Goal: Information Seeking & Learning: Understand process/instructions

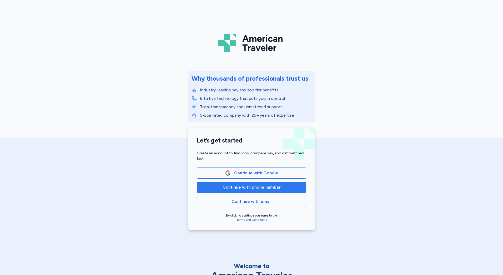
click at [225, 189] on span "Continue with phone number" at bounding box center [252, 187] width 58 height 6
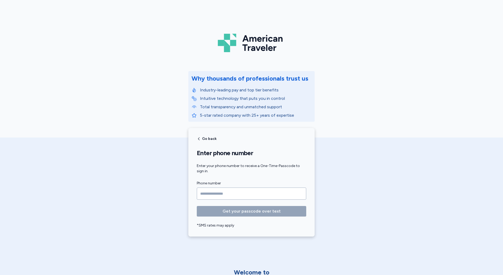
drag, startPoint x: 223, startPoint y: 189, endPoint x: 228, endPoint y: 189, distance: 4.5
click at [224, 189] on input "Phone number" at bounding box center [251, 193] width 109 height 12
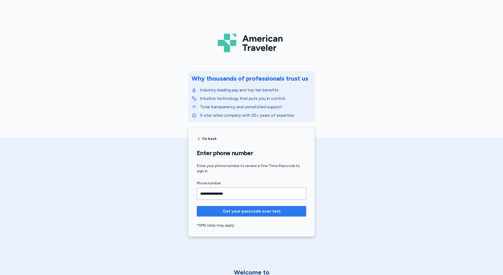
type input "**********"
click at [235, 209] on span "Get your passcode over text" at bounding box center [252, 211] width 58 height 6
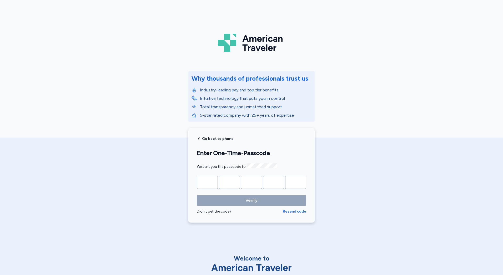
type input "*"
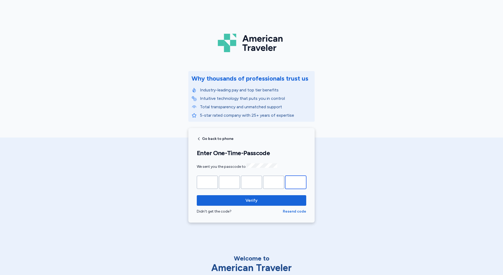
type input "*"
click at [197, 195] on button "Verify" at bounding box center [251, 200] width 109 height 11
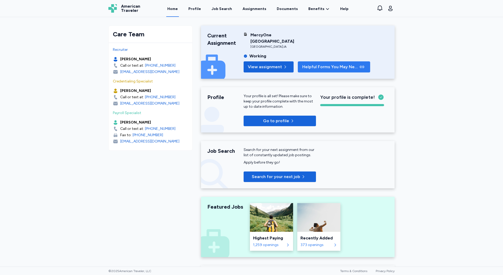
click at [302, 66] on span "Helpful Forms You May Need" at bounding box center [330, 67] width 56 height 6
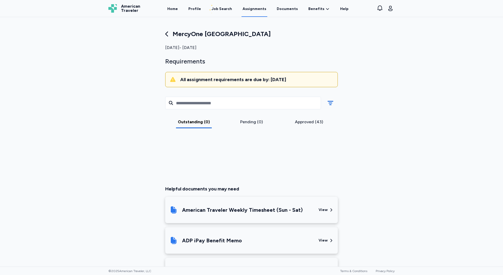
scroll to position [122, 0]
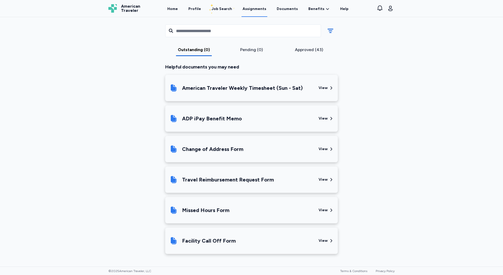
click at [307, 84] on div "American Traveler Weekly Timesheet (Sun - Sat)" at bounding box center [241, 88] width 145 height 18
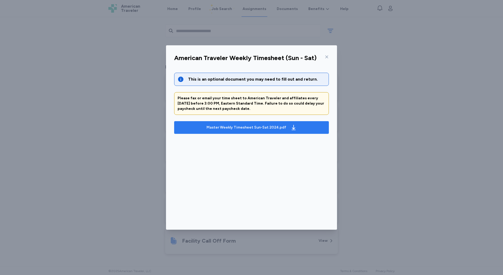
click at [260, 128] on div "Master Weekly Timesheet Sun-Sat 2024.pdf" at bounding box center [246, 127] width 80 height 5
click at [325, 55] on icon at bounding box center [327, 57] width 4 height 4
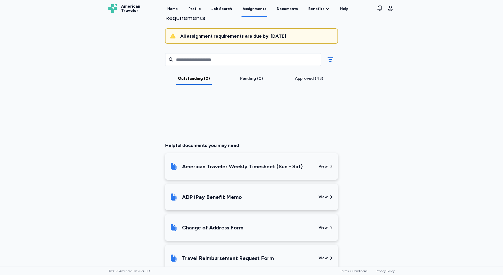
scroll to position [43, 0]
click at [176, 12] on link "Home" at bounding box center [172, 9] width 13 height 16
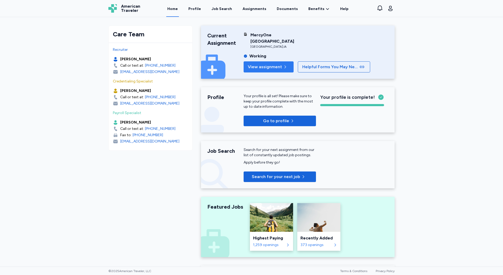
click at [253, 67] on span "View assignment" at bounding box center [265, 67] width 34 height 6
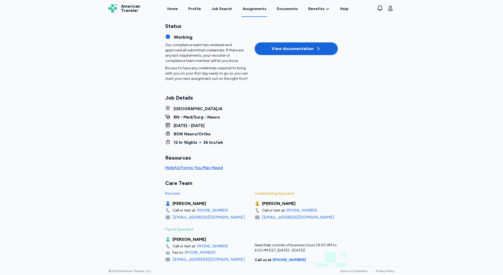
scroll to position [15, 0]
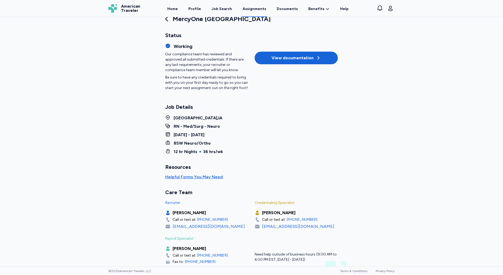
click at [436, 95] on div "MercyOne [GEOGRAPHIC_DATA] Status Working Our compliance team has reviewed and …" at bounding box center [251, 141] width 503 height 249
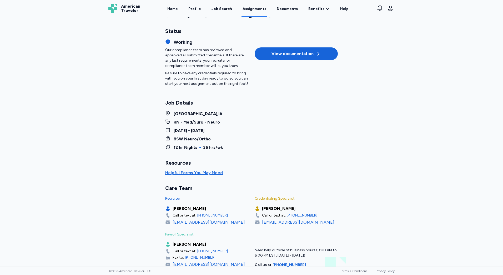
scroll to position [0, 0]
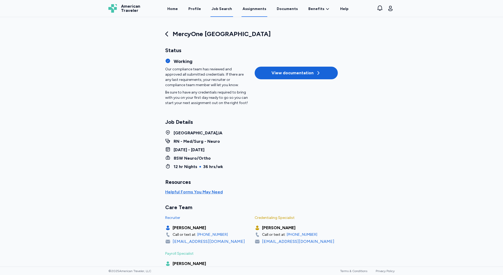
click at [224, 9] on div "Job Search" at bounding box center [221, 8] width 21 height 5
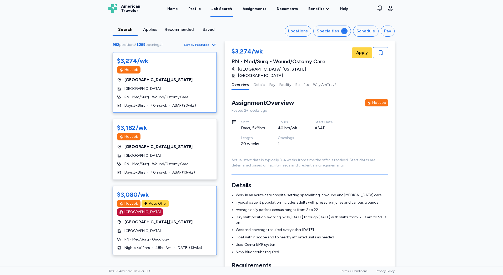
click at [175, 236] on div "RN - Med/Surg - Oncology" at bounding box center [164, 238] width 95 height 5
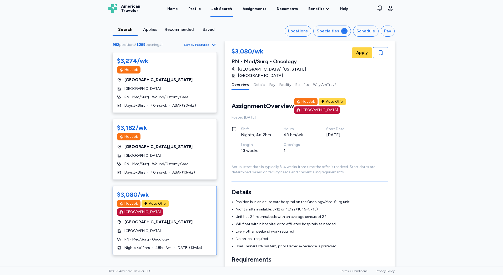
click at [187, 45] on span "Sort by" at bounding box center [189, 45] width 10 height 4
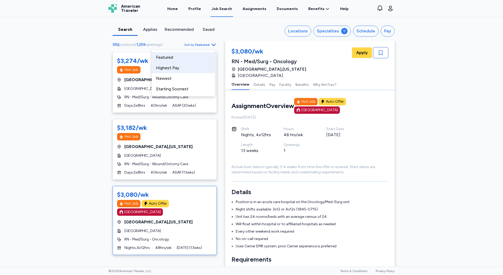
click at [186, 67] on div "Highest Pay" at bounding box center [183, 68] width 63 height 11
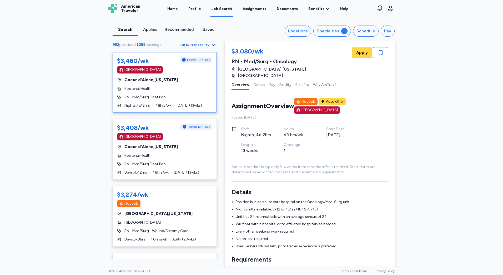
click at [166, 89] on div "Kootenai Health" at bounding box center [164, 88] width 95 height 5
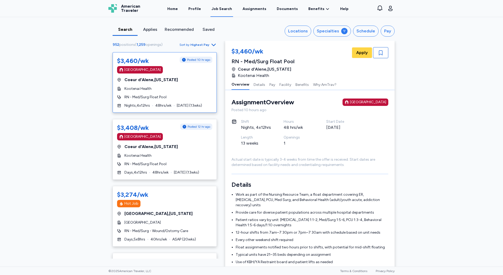
scroll to position [27, 0]
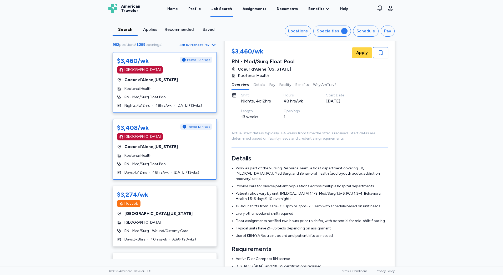
click at [178, 152] on div "$3,408/wk Posted 12 hr ago [GEOGRAPHIC_DATA] Coeur d'Alene , [US_STATE] Kootena…" at bounding box center [165, 149] width 104 height 60
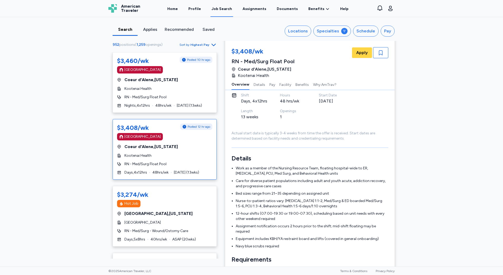
scroll to position [1, 0]
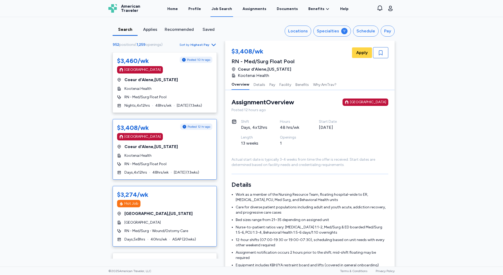
click at [193, 211] on div "[GEOGRAPHIC_DATA] , [US_STATE]" at bounding box center [164, 213] width 95 height 6
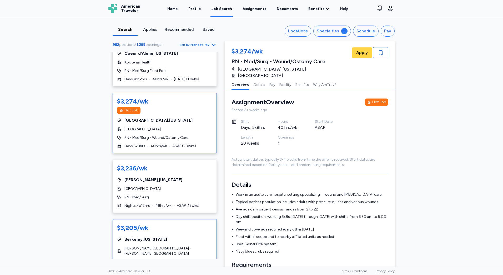
scroll to position [105, 0]
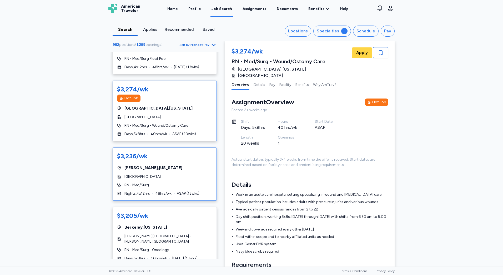
click at [178, 171] on div "$3,236/wk [GEOGRAPHIC_DATA] , [US_STATE][GEOGRAPHIC_DATA] RN - Med/Surg Nights …" at bounding box center [165, 173] width 104 height 53
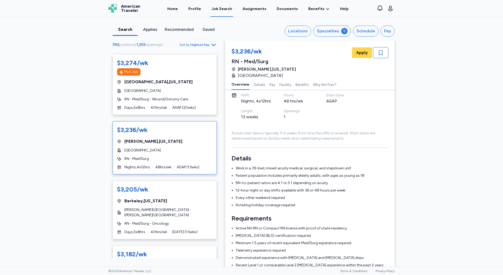
scroll to position [53, 0]
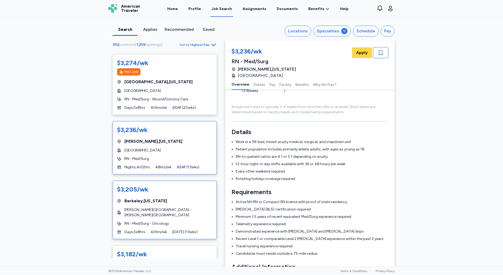
click at [174, 203] on div "[GEOGRAPHIC_DATA] , [US_STATE]" at bounding box center [164, 201] width 95 height 6
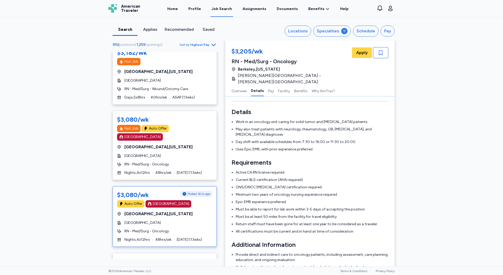
scroll to position [342, 0]
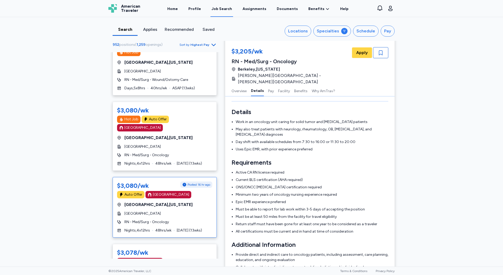
click at [190, 201] on div "[GEOGRAPHIC_DATA] , [US_STATE]" at bounding box center [164, 204] width 95 height 6
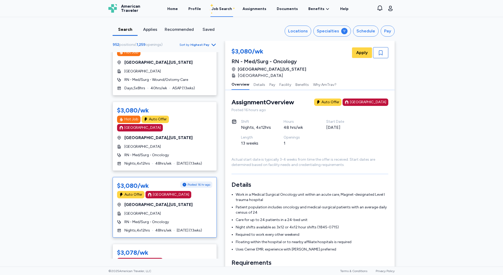
click at [190, 201] on div "[GEOGRAPHIC_DATA] , [US_STATE]" at bounding box center [164, 204] width 95 height 6
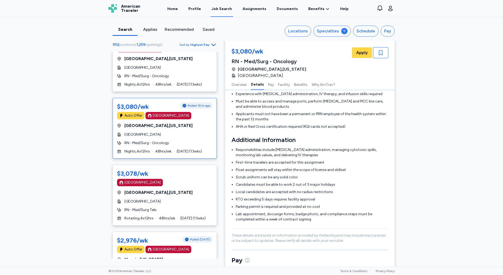
scroll to position [211, 0]
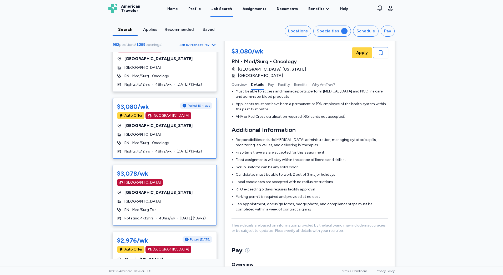
click at [174, 189] on div "[GEOGRAPHIC_DATA] , [US_STATE]" at bounding box center [164, 192] width 95 height 6
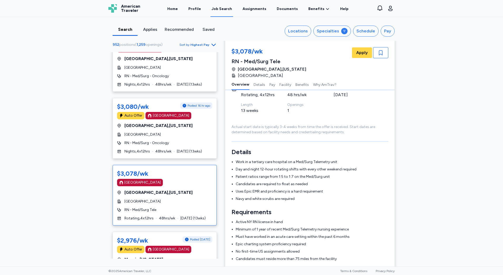
scroll to position [53, 0]
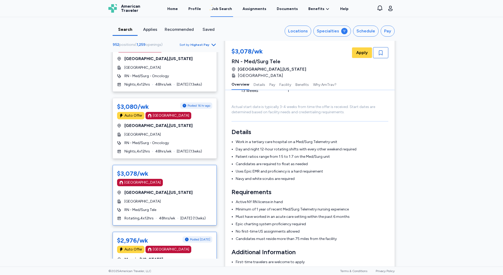
click at [192, 237] on span "Posted [DATE]" at bounding box center [200, 239] width 20 height 4
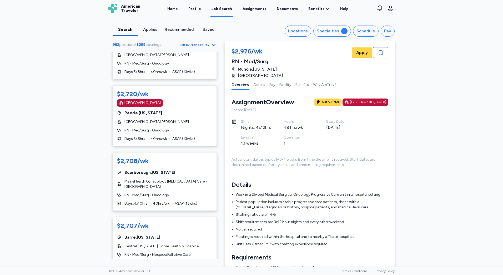
scroll to position [1683, 0]
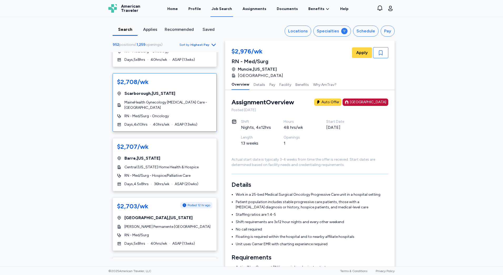
click at [198, 100] on span "MaineHealth Gynecology [MEDICAL_DATA] Care - [GEOGRAPHIC_DATA]" at bounding box center [168, 105] width 88 height 11
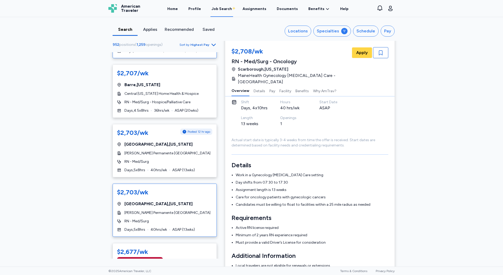
scroll to position [1762, 0]
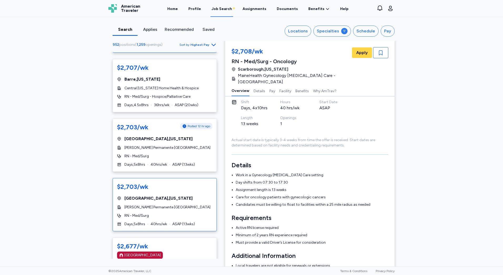
click at [167, 180] on div "$2,703/wk [GEOGRAPHIC_DATA] , [US_STATE] [PERSON_NAME] Permanente [GEOGRAPHIC_D…" at bounding box center [165, 204] width 104 height 53
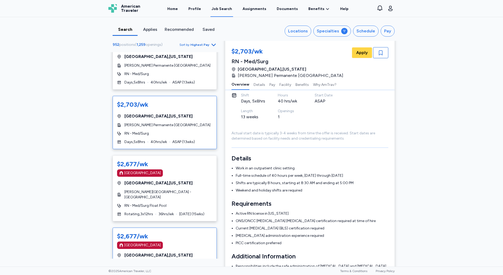
scroll to position [1867, 0]
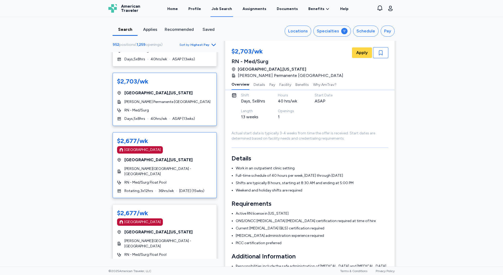
click at [170, 166] on span "[PERSON_NAME][GEOGRAPHIC_DATA] - [GEOGRAPHIC_DATA]" at bounding box center [168, 171] width 88 height 11
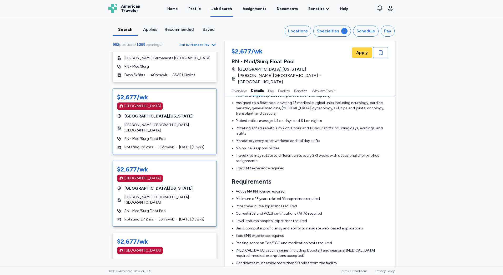
scroll to position [1920, 0]
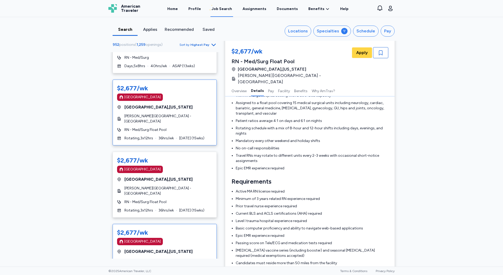
click at [176, 238] on div "[GEOGRAPHIC_DATA]" at bounding box center [164, 241] width 95 height 7
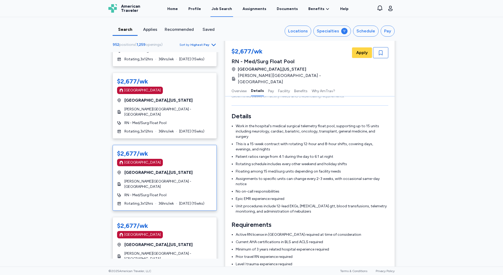
scroll to position [106, 0]
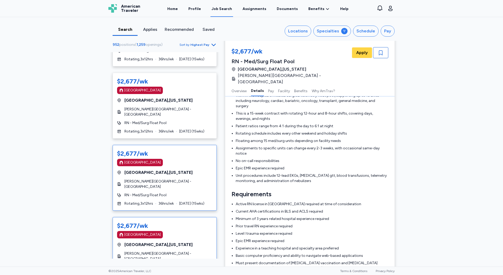
click at [180, 251] on span "[PERSON_NAME][GEOGRAPHIC_DATA] - [GEOGRAPHIC_DATA]" at bounding box center [168, 256] width 88 height 11
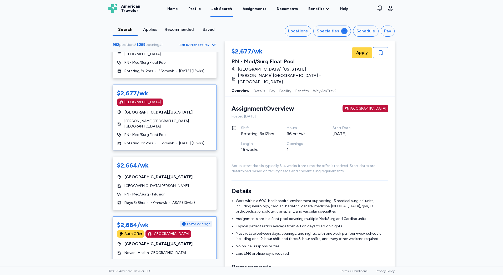
scroll to position [2157, 0]
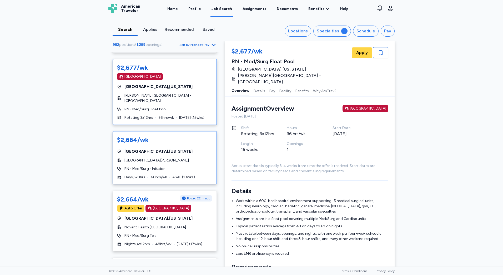
click at [186, 150] on div "$2,664/wk [GEOGRAPHIC_DATA] , [US_STATE] Dartmouth [PERSON_NAME][GEOGRAPHIC_DAT…" at bounding box center [165, 157] width 104 height 53
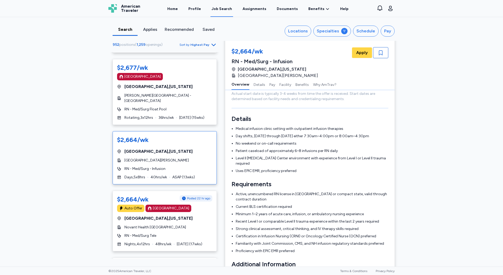
scroll to position [79, 0]
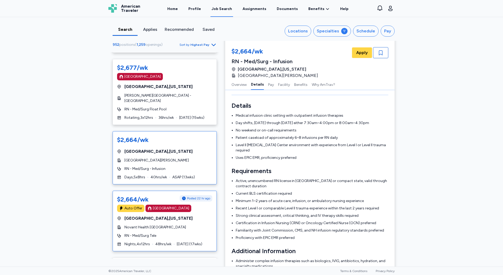
click at [194, 224] on div "Novant Health [GEOGRAPHIC_DATA]" at bounding box center [164, 226] width 95 height 5
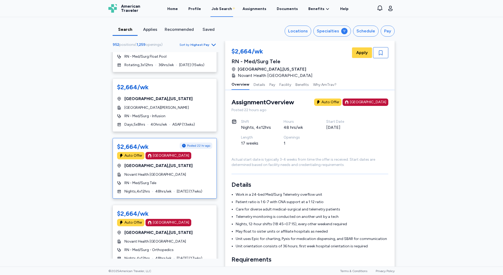
scroll to position [27, 0]
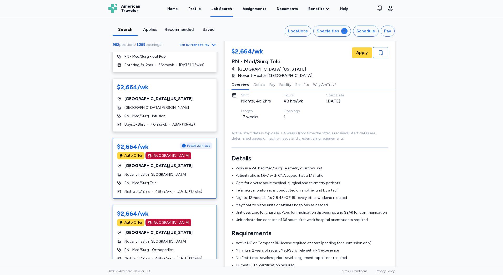
click at [152, 247] on span "RN - Med/Surg - Orthopedics" at bounding box center [148, 249] width 49 height 5
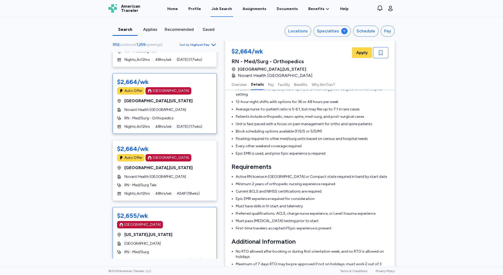
click at [196, 241] on div "[GEOGRAPHIC_DATA]" at bounding box center [164, 243] width 95 height 5
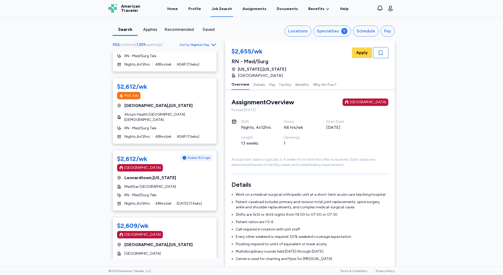
scroll to position [3066, 0]
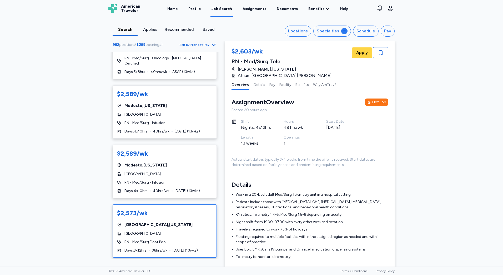
scroll to position [289, 0]
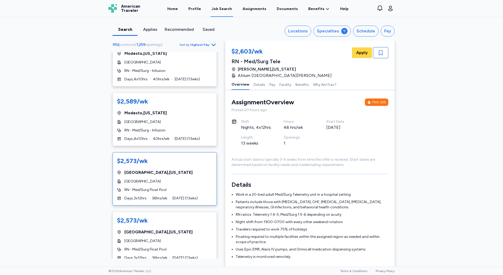
click at [171, 179] on div "[GEOGRAPHIC_DATA]" at bounding box center [164, 181] width 95 height 5
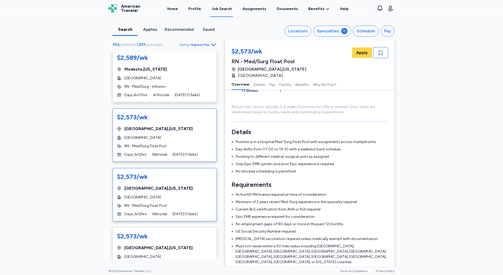
scroll to position [342, 0]
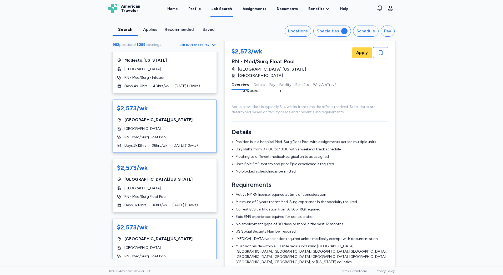
click at [175, 229] on div "$2,573/wk [GEOGRAPHIC_DATA] , [US_STATE][GEOGRAPHIC_DATA] RN - Med/Surg Float P…" at bounding box center [165, 244] width 104 height 53
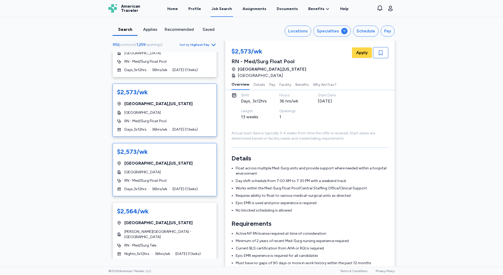
scroll to position [579, 0]
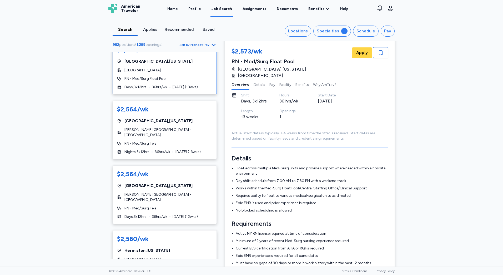
click at [168, 204] on div "$2,564/wk [GEOGRAPHIC_DATA] , [US_STATE] [PERSON_NAME][GEOGRAPHIC_DATA] - [GEOG…" at bounding box center [165, 194] width 104 height 58
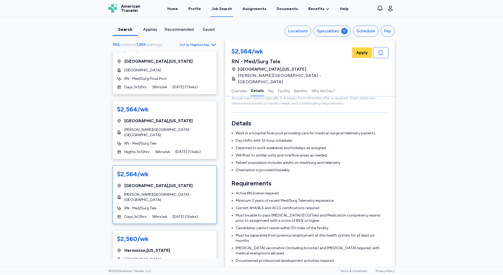
scroll to position [79, 0]
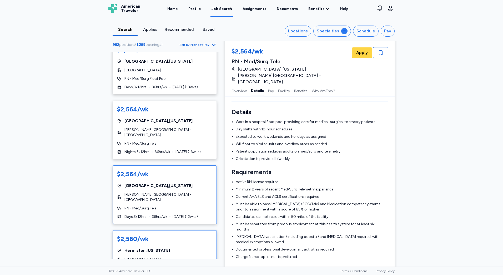
click at [166, 247] on div "[GEOGRAPHIC_DATA] , [US_STATE]" at bounding box center [164, 250] width 95 height 6
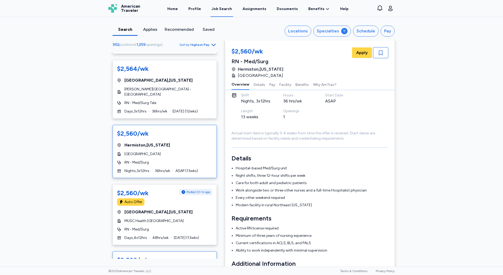
scroll to position [710, 0]
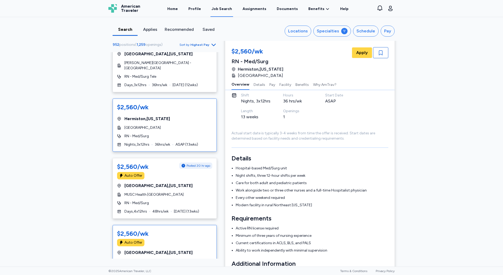
click at [181, 249] on div "[GEOGRAPHIC_DATA] , [US_STATE]" at bounding box center [164, 252] width 95 height 6
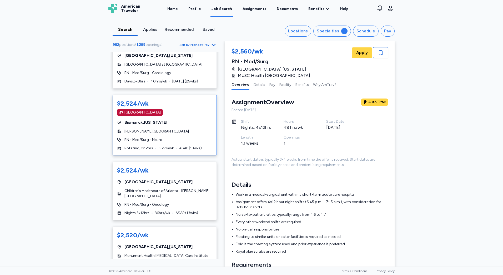
click at [184, 129] on div "[PERSON_NAME][GEOGRAPHIC_DATA]" at bounding box center [164, 131] width 95 height 5
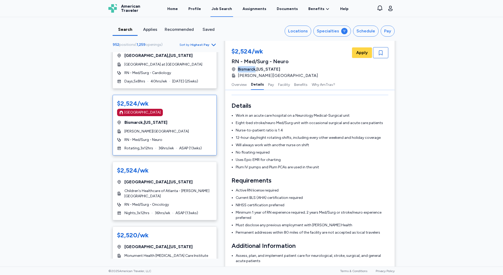
drag, startPoint x: 239, startPoint y: 69, endPoint x: 253, endPoint y: 69, distance: 13.7
click at [253, 69] on span "[GEOGRAPHIC_DATA] , [US_STATE]" at bounding box center [259, 69] width 42 height 6
copy span "Bismarck"
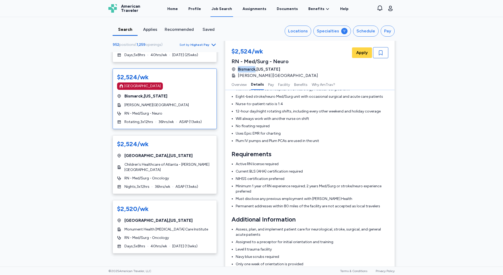
scroll to position [132, 0]
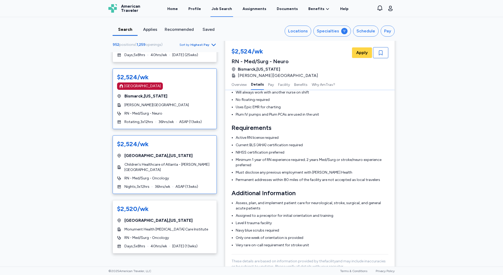
click at [178, 175] on div "RN - Med/Surg - Oncology" at bounding box center [164, 177] width 95 height 5
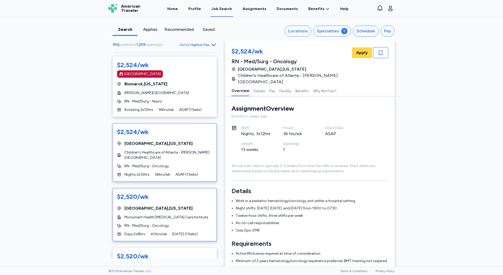
scroll to position [1052, 0]
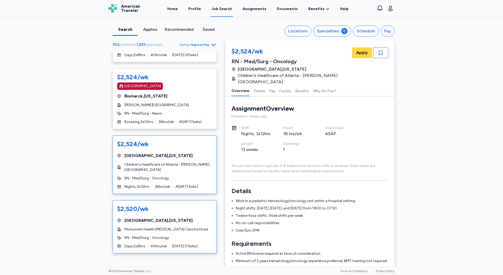
click at [168, 235] on div "RN - Med/Surg - Oncology" at bounding box center [164, 237] width 95 height 5
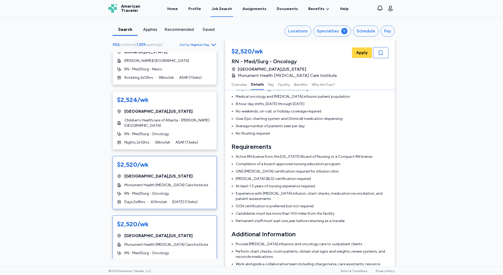
scroll to position [1105, 0]
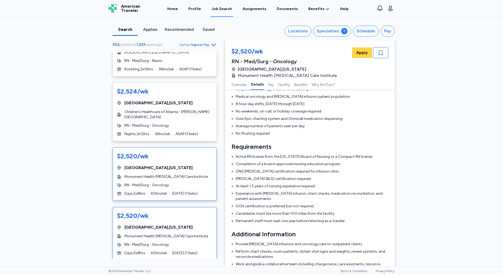
click at [170, 224] on span "[GEOGRAPHIC_DATA] , [US_STATE]" at bounding box center [158, 227] width 68 height 6
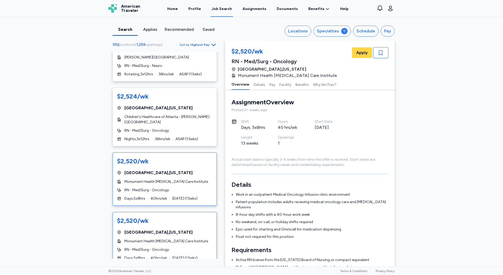
scroll to position [1052, 0]
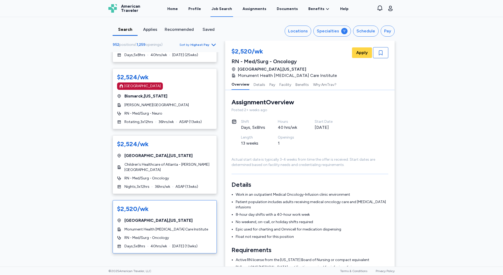
click at [183, 217] on div "[GEOGRAPHIC_DATA] , [US_STATE]" at bounding box center [164, 220] width 95 height 6
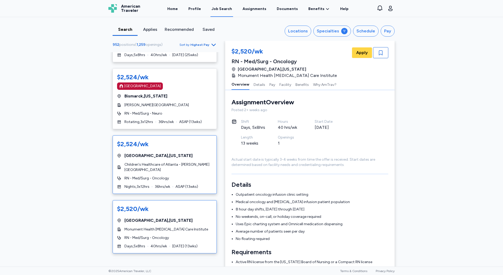
click at [179, 162] on span "Children's Healthcare of Atlanta - [PERSON_NAME][GEOGRAPHIC_DATA]" at bounding box center [168, 167] width 88 height 11
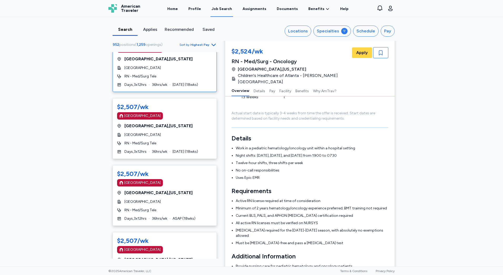
scroll to position [1526, 0]
click at [178, 190] on div "$2,507/wk [GEOGRAPHIC_DATA] [GEOGRAPHIC_DATA] , [US_STATE] [GEOGRAPHIC_DATA] Ma…" at bounding box center [165, 195] width 104 height 60
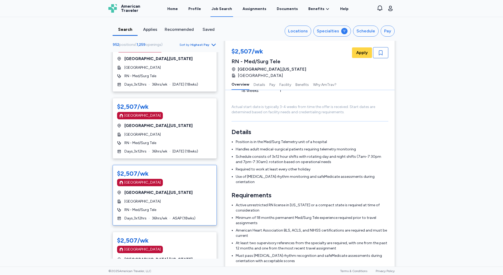
scroll to position [1, 0]
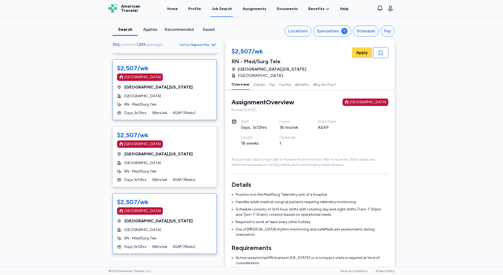
click at [178, 207] on div "[GEOGRAPHIC_DATA]" at bounding box center [164, 210] width 95 height 7
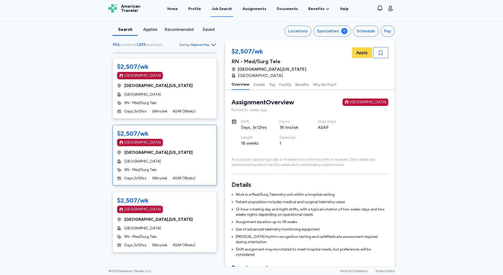
scroll to position [1762, 0]
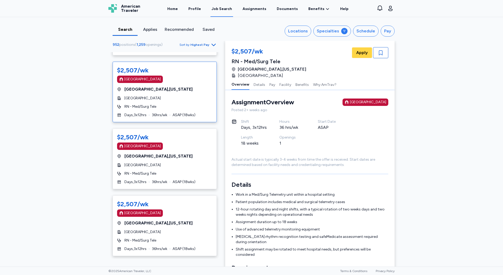
click at [180, 220] on div "[GEOGRAPHIC_DATA] , [US_STATE]" at bounding box center [164, 223] width 95 height 6
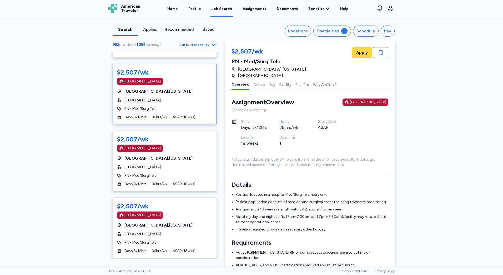
click at [180, 222] on div "[GEOGRAPHIC_DATA] , [US_STATE]" at bounding box center [164, 225] width 95 height 6
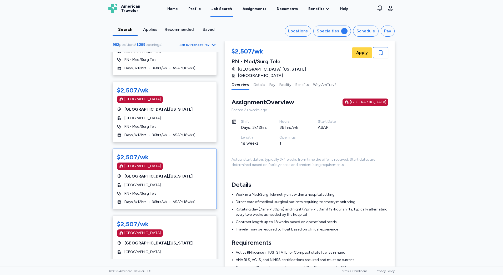
scroll to position [1999, 0]
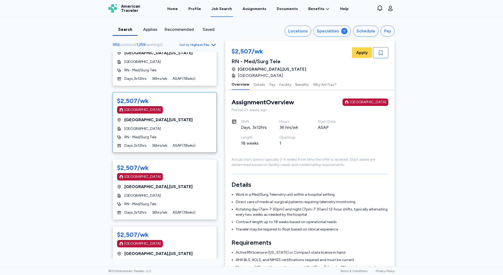
click at [181, 230] on div "$2,507/wk [GEOGRAPHIC_DATA]" at bounding box center [164, 238] width 95 height 17
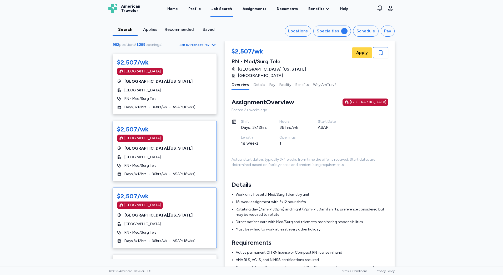
click at [181, 220] on div "$2,507/wk [GEOGRAPHIC_DATA] [GEOGRAPHIC_DATA] , [US_STATE] [GEOGRAPHIC_DATA] Ma…" at bounding box center [165, 217] width 104 height 60
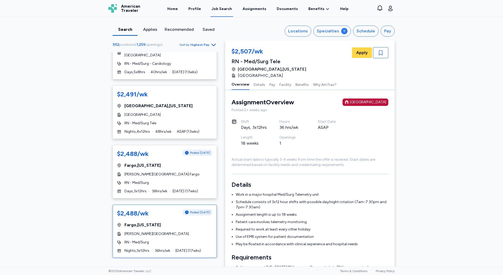
scroll to position [2472, 0]
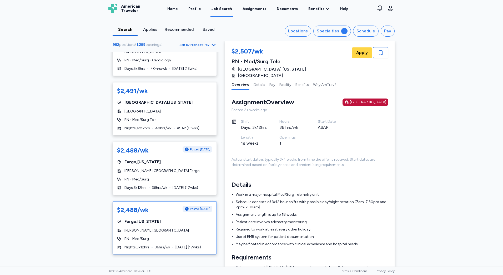
click at [181, 220] on div "$2,488/wk Posted [DATE] [GEOGRAPHIC_DATA] , [US_STATE] [PERSON_NAME][GEOGRAPHIC…" at bounding box center [165, 227] width 104 height 53
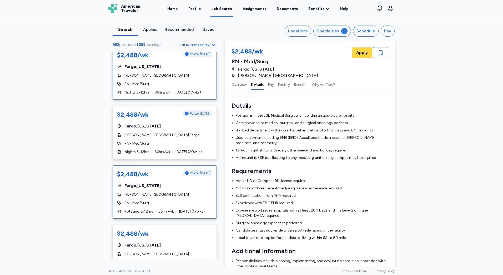
scroll to position [2657, 0]
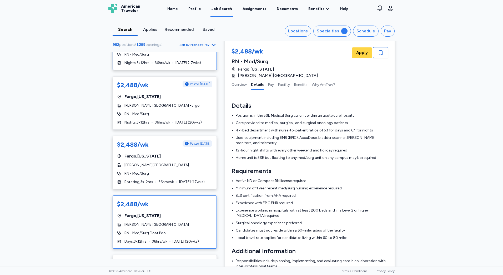
click at [188, 211] on div "$2,488/wk [GEOGRAPHIC_DATA] , [US_STATE] [PERSON_NAME][GEOGRAPHIC_DATA] RN - Me…" at bounding box center [165, 221] width 104 height 53
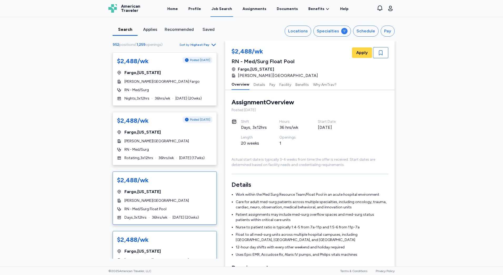
scroll to position [2709, 0]
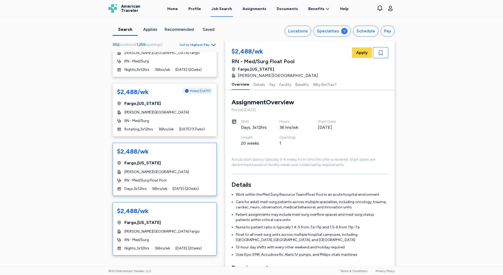
click at [179, 245] on span "[DATE] ( 20 wks)" at bounding box center [188, 247] width 26 height 5
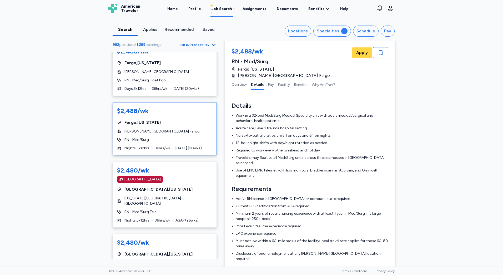
scroll to position [2814, 0]
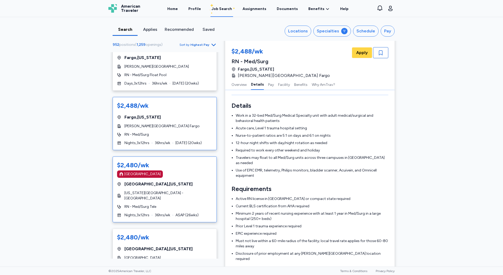
click at [188, 204] on div "RN - Med/Surg Tele" at bounding box center [164, 206] width 95 height 5
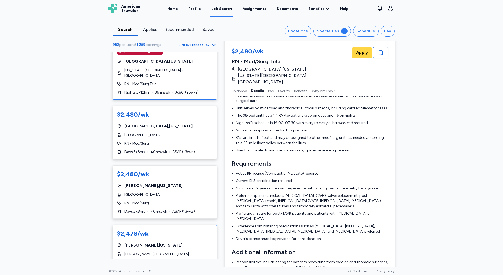
scroll to position [2946, 0]
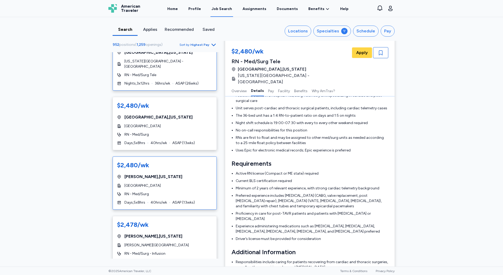
click at [189, 183] on div "[GEOGRAPHIC_DATA]" at bounding box center [164, 185] width 95 height 5
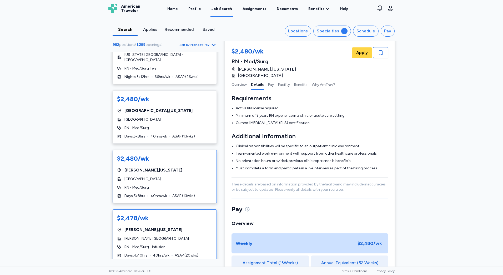
scroll to position [2954, 0]
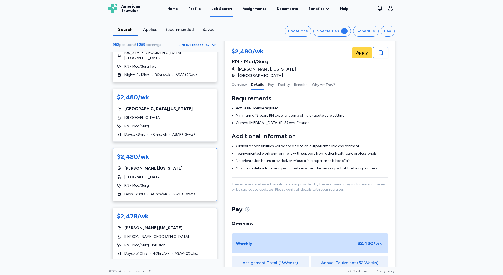
click at [184, 224] on div "[GEOGRAPHIC_DATA] , [US_STATE]" at bounding box center [164, 227] width 95 height 6
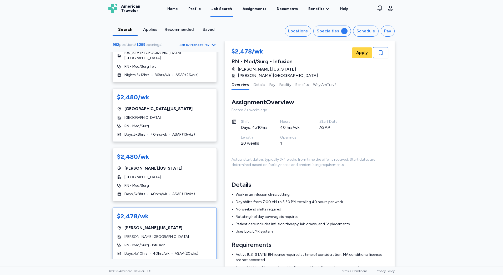
click at [210, 267] on icon "Go to next 50 jobs" at bounding box center [213, 270] width 6 height 6
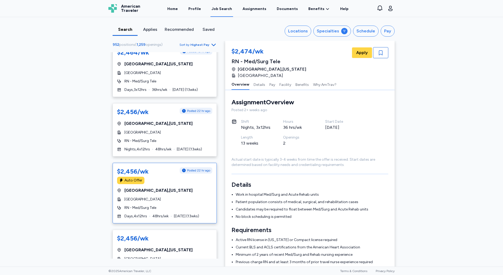
scroll to position [421, 0]
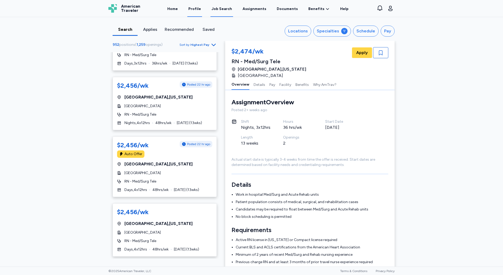
drag, startPoint x: 194, startPoint y: 8, endPoint x: 191, endPoint y: 8, distance: 3.0
click at [194, 8] on link "Profile" at bounding box center [194, 9] width 15 height 16
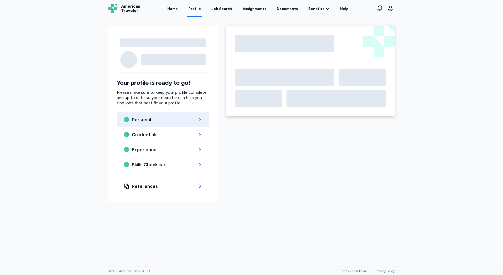
click at [179, 10] on link "Home" at bounding box center [172, 8] width 13 height 17
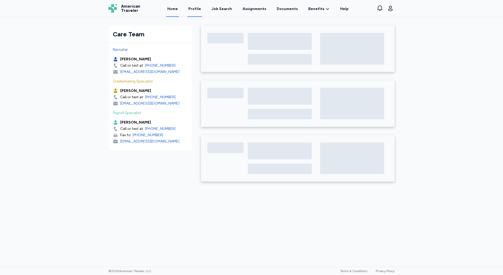
click at [200, 10] on link "Profile" at bounding box center [194, 9] width 15 height 16
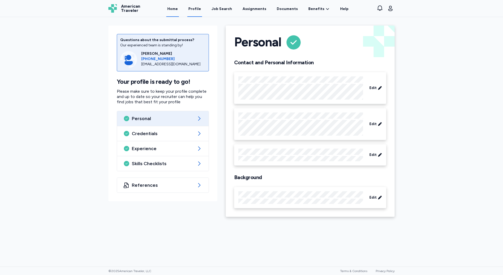
click at [178, 12] on link "Home" at bounding box center [172, 9] width 13 height 16
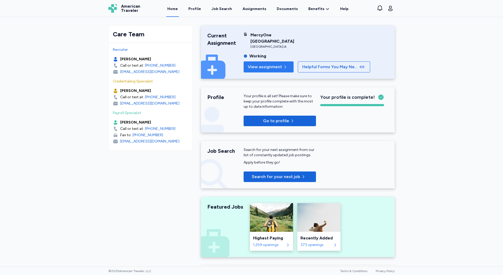
click at [283, 65] on icon "button" at bounding box center [285, 67] width 4 height 4
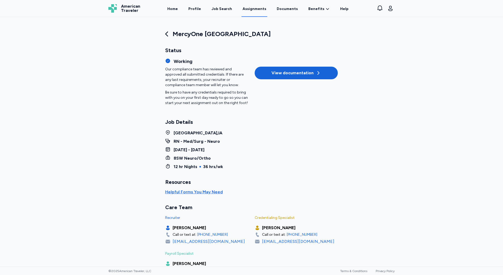
click at [308, 65] on div "Working Our compliance team has reviewed and approved all submitted credentials…" at bounding box center [251, 82] width 173 height 56
click at [308, 71] on div "View documentation" at bounding box center [295, 73] width 49 height 6
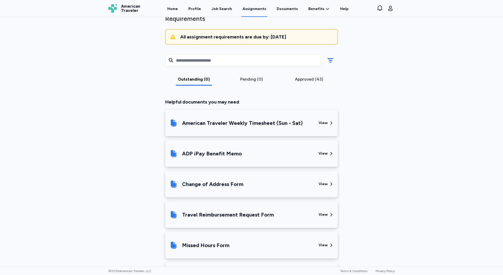
scroll to position [78, 0]
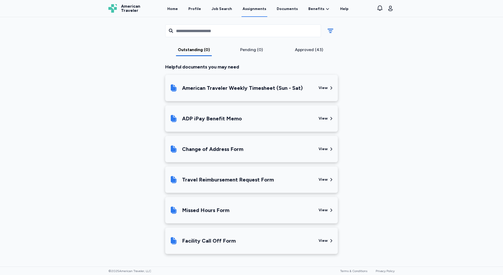
click at [251, 185] on div "Travel Reimbursement Request Form" at bounding box center [241, 179] width 145 height 18
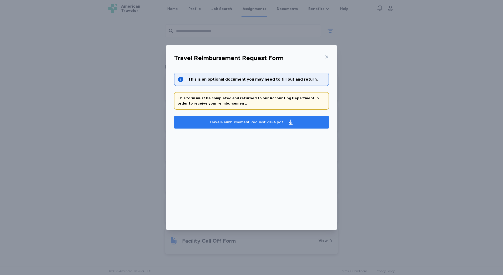
click at [250, 121] on div "Travel Reimbursement Request 2024.pdf" at bounding box center [246, 121] width 74 height 5
click at [331, 55] on div "Travel Reimbursement Request Form" at bounding box center [251, 60] width 163 height 14
click at [257, 27] on div "Travel Reimbursement Request Form This is an optional document you may need to …" at bounding box center [251, 137] width 503 height 275
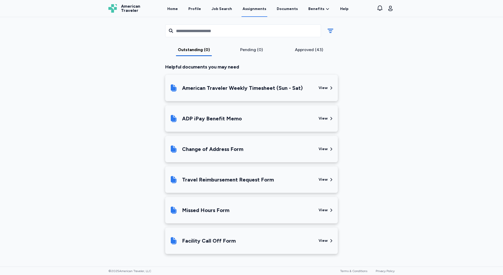
click at [221, 127] on div "ADP iPay Benefit Memo" at bounding box center [241, 118] width 145 height 18
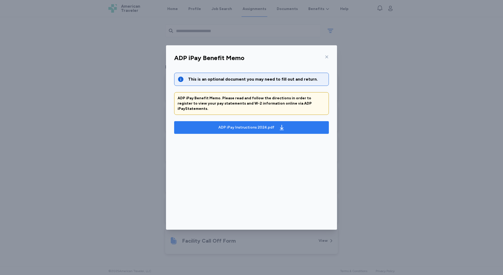
click at [293, 124] on span "ADP iPay Instructions 2024.pdf" at bounding box center [251, 127] width 146 height 8
click at [117, 84] on div "ADP iPay Benefit Memo This is an optional document you may need to fill out and…" at bounding box center [251, 137] width 503 height 275
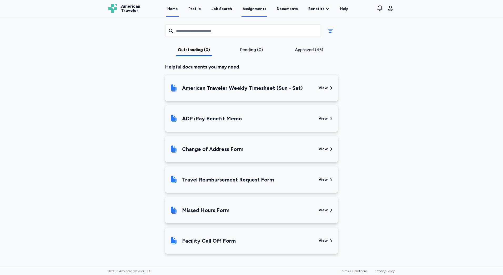
click at [177, 4] on link "Home" at bounding box center [172, 9] width 13 height 16
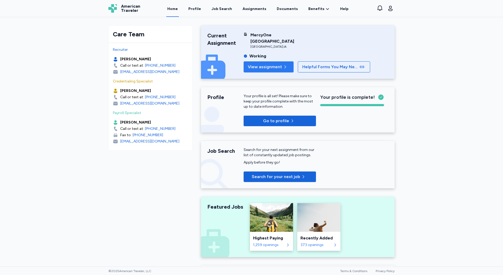
click at [257, 70] on button "View assignment" at bounding box center [269, 66] width 50 height 11
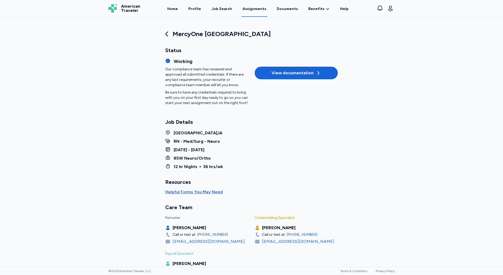
click at [458, 117] on div "MercyOne [GEOGRAPHIC_DATA] Status Working Our compliance team has reviewed and …" at bounding box center [251, 141] width 503 height 249
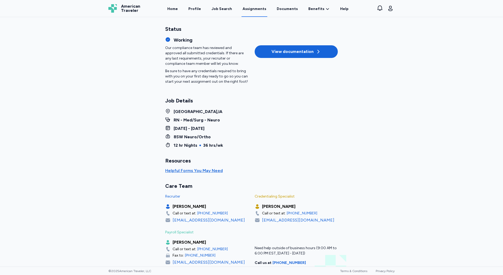
scroll to position [41, 0]
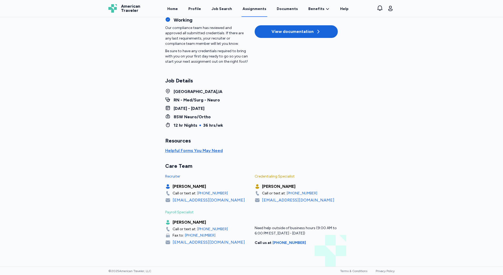
click at [275, 24] on div "Working Our compliance team has reviewed and approved all submitted credentials…" at bounding box center [251, 41] width 173 height 56
click at [275, 29] on div "View documentation" at bounding box center [295, 31] width 49 height 6
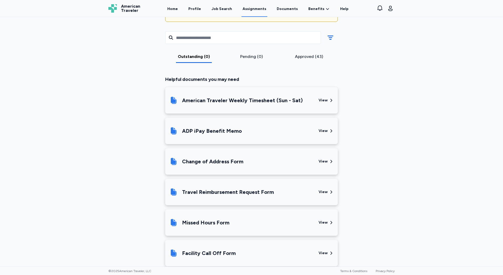
scroll to position [78, 0]
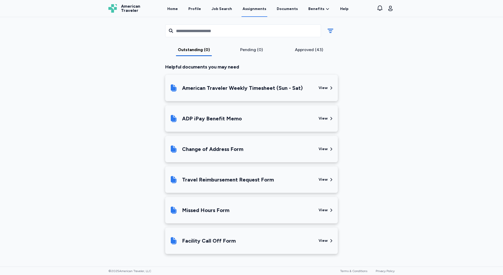
click at [233, 246] on div "Facility Call Off Form" at bounding box center [241, 240] width 145 height 18
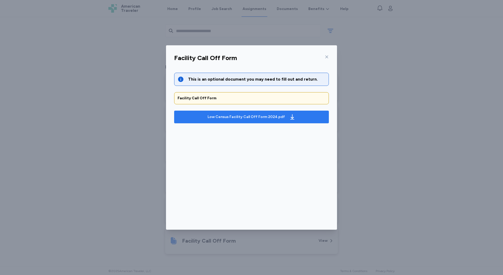
click at [245, 122] on button "Low Census Facility Call Off Form 2024.pdf" at bounding box center [251, 116] width 155 height 13
